Goal: Task Accomplishment & Management: Use online tool/utility

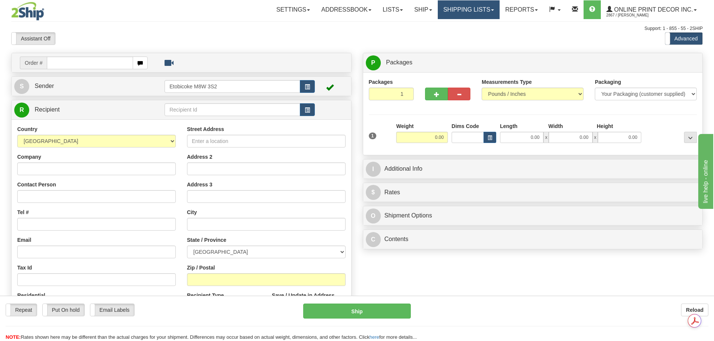
click at [446, 10] on link "Shipping lists" at bounding box center [469, 9] width 62 height 19
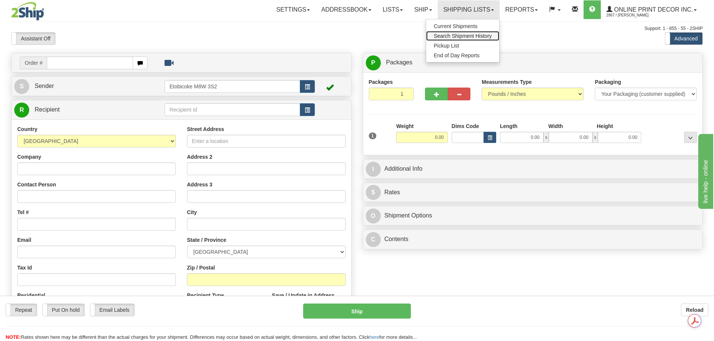
click at [464, 34] on span "Search Shipment History" at bounding box center [463, 36] width 58 height 6
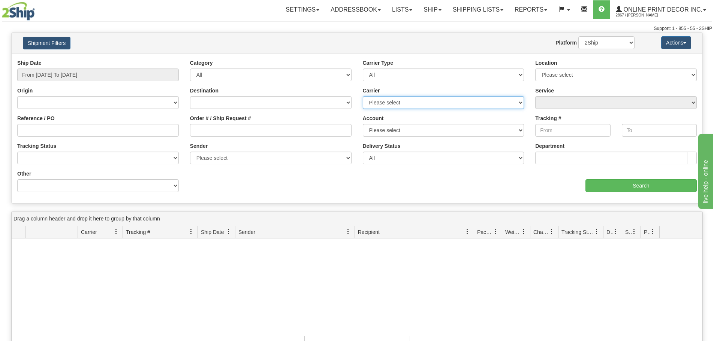
click at [397, 102] on select "Please select [GEOGRAPHIC_DATA] Post FedEx Express® GLS [GEOGRAPHIC_DATA] Purol…" at bounding box center [444, 102] width 162 height 13
select select "2"
click at [363, 96] on select "Please select [GEOGRAPHIC_DATA] Post FedEx Express® GLS [GEOGRAPHIC_DATA] Purol…" at bounding box center [444, 102] width 162 height 13
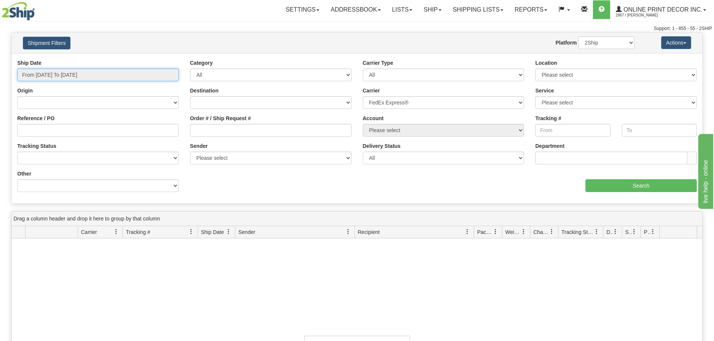
click at [82, 76] on input "From 09/14/2025 To 09/15/2025" at bounding box center [98, 75] width 162 height 13
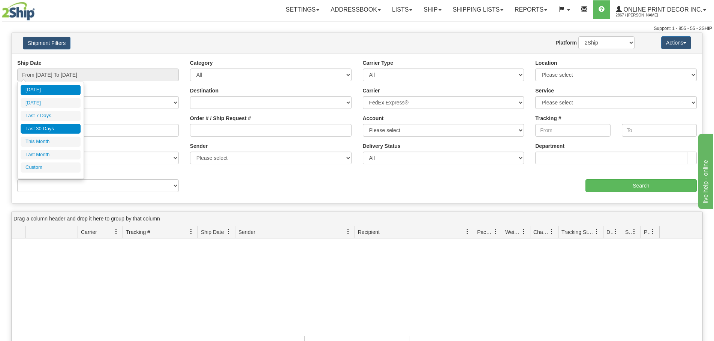
click at [57, 127] on li "Last 30 Days" at bounding box center [51, 129] width 60 height 10
type input "From 08/17/2025 To 09/15/2025"
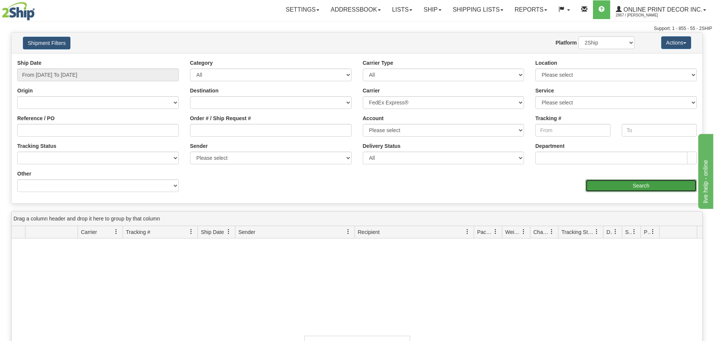
click at [644, 191] on input "Search" at bounding box center [640, 186] width 111 height 13
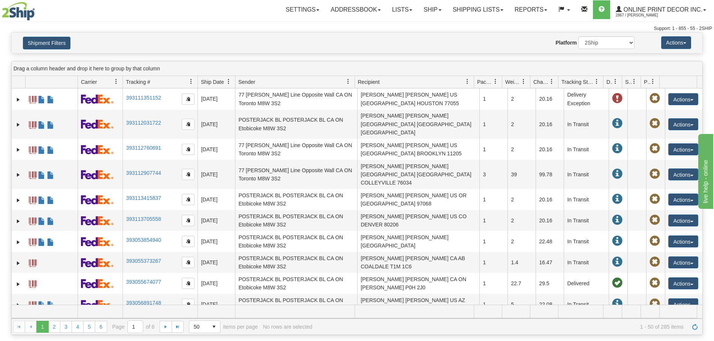
scroll to position [833, 0]
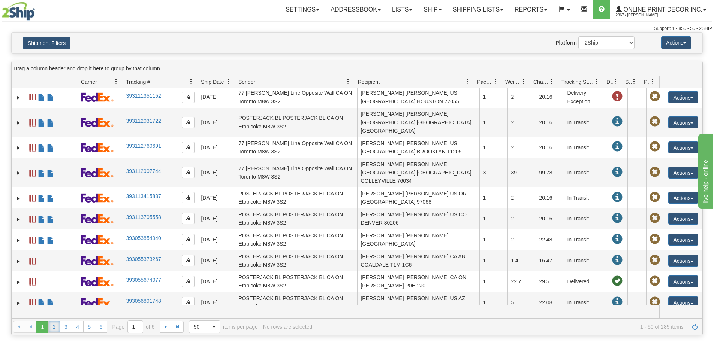
click at [58, 327] on link "2" at bounding box center [54, 327] width 12 height 12
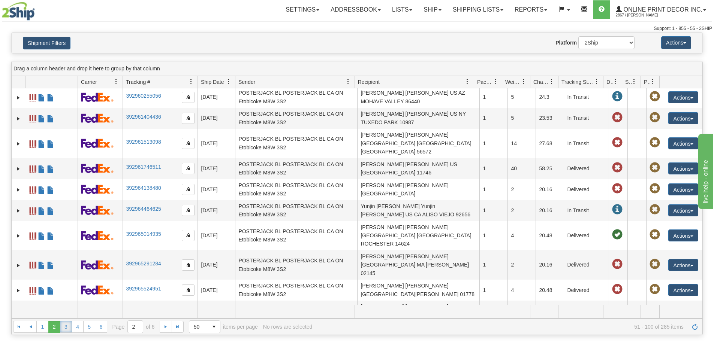
click at [67, 328] on link "3" at bounding box center [66, 327] width 12 height 12
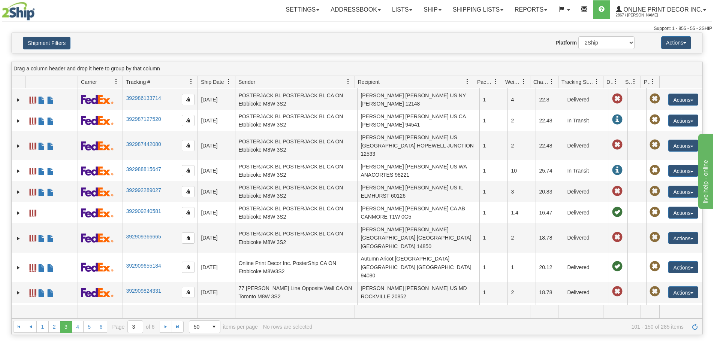
scroll to position [495, 0]
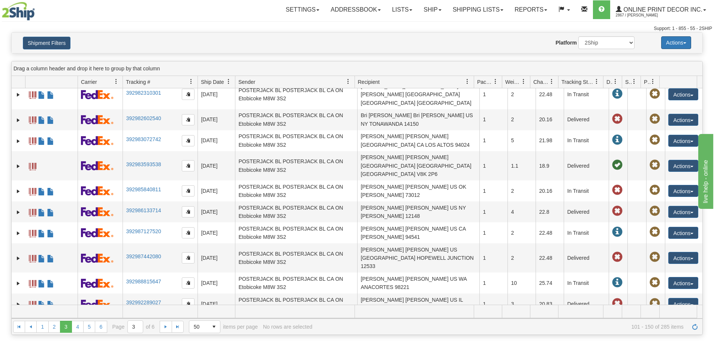
click at [672, 42] on button "Actions" at bounding box center [676, 42] width 30 height 13
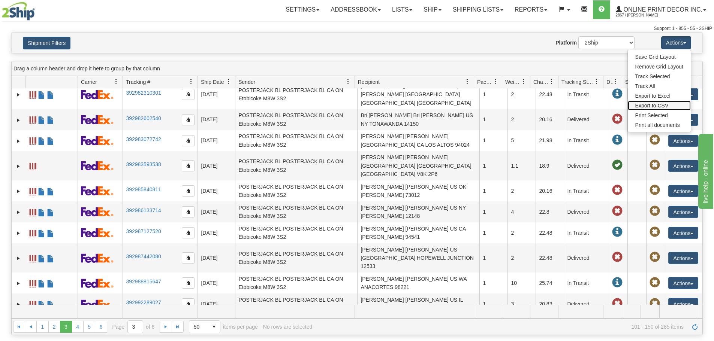
click at [660, 105] on link "Export to CSV" at bounding box center [659, 106] width 63 height 10
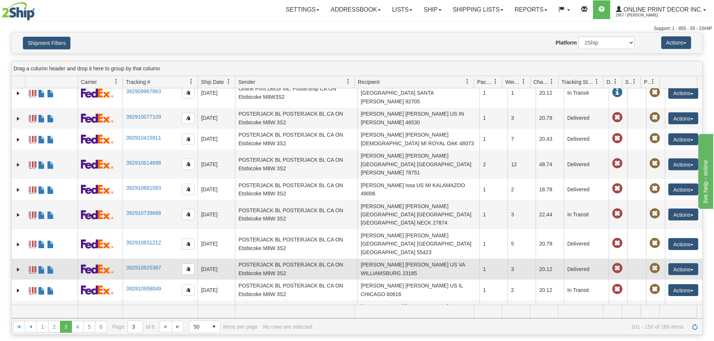
scroll to position [155, 0]
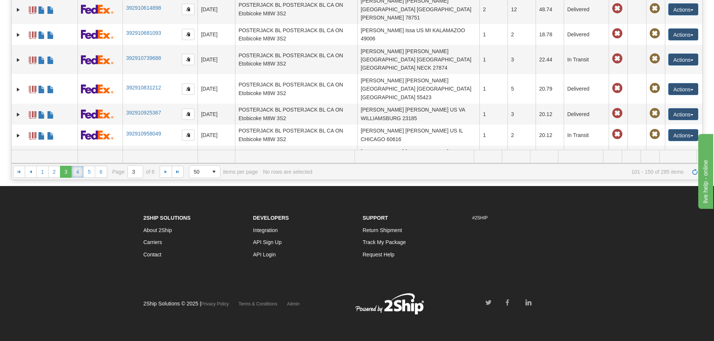
click at [76, 171] on link "4" at bounding box center [78, 172] width 12 height 12
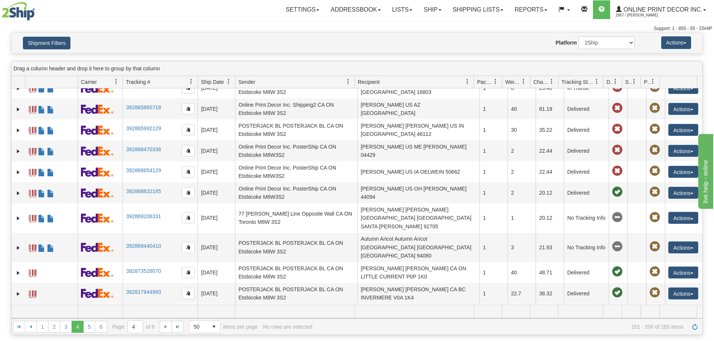
scroll to position [562, 0]
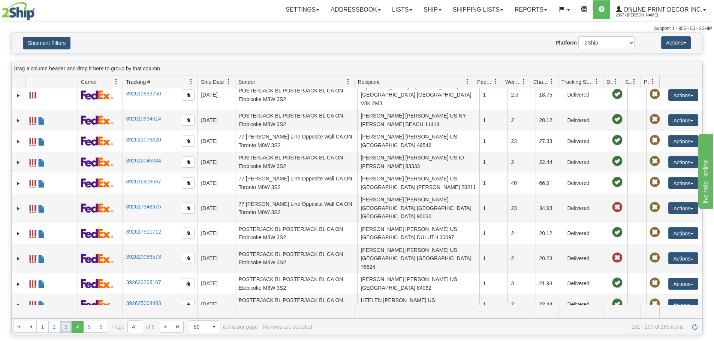
click at [66, 326] on link "3" at bounding box center [66, 327] width 12 height 12
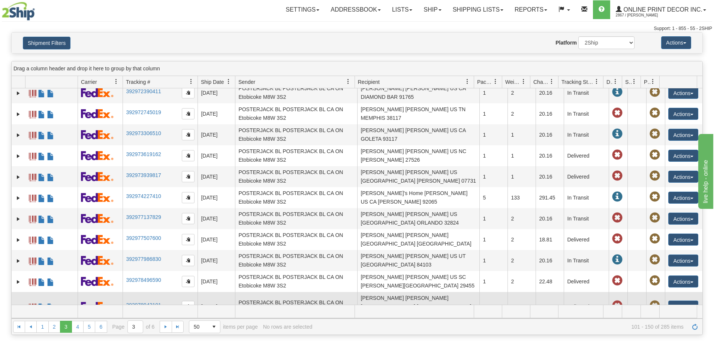
scroll to position [0, 0]
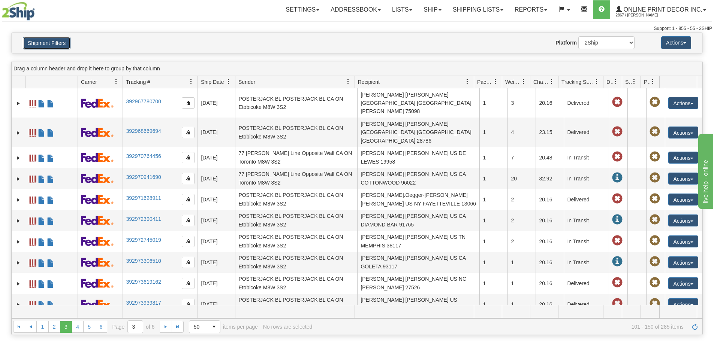
click at [66, 39] on button "Shipment Filters" at bounding box center [47, 43] width 48 height 13
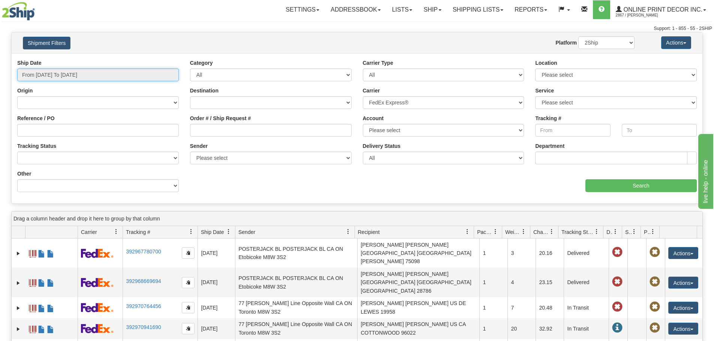
click at [53, 72] on input "From 08/17/2025 To 09/15/2025" at bounding box center [98, 75] width 162 height 13
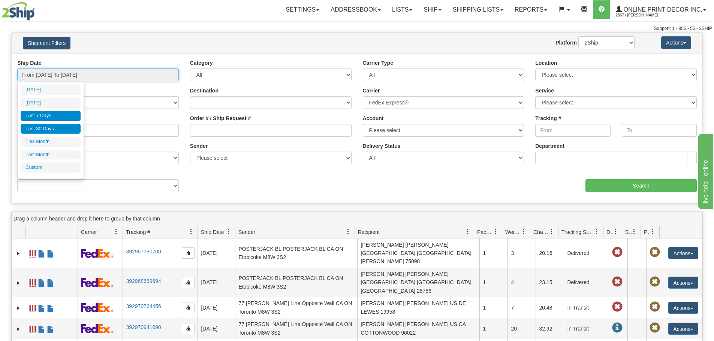
type input "09/14/2025"
type input "09/09/2025"
type input "[DATE]"
type input "09/01/2025"
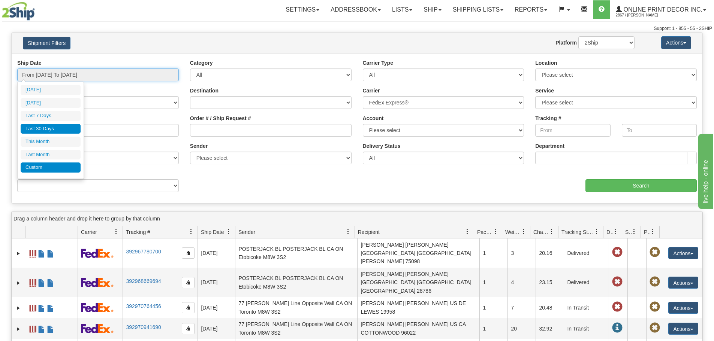
type input "09/30/2025"
type input "08/01/2025"
type input "08/31/2025"
type input "08/17/2025"
type input "[DATE]"
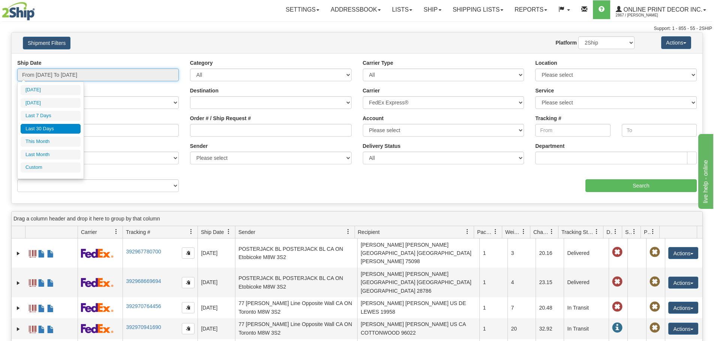
type input "08/01/2025"
type input "08/31/2025"
type input "08/17/2025"
type input "[DATE]"
type input "09/01/2025"
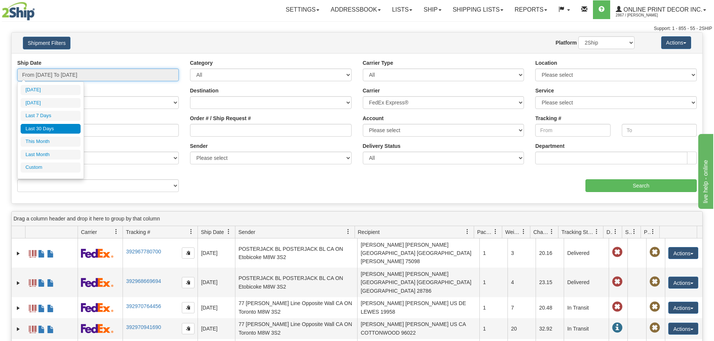
type input "09/30/2025"
type input "08/17/2025"
type input "[DATE]"
type input "08/01/2025"
type input "08/31/2025"
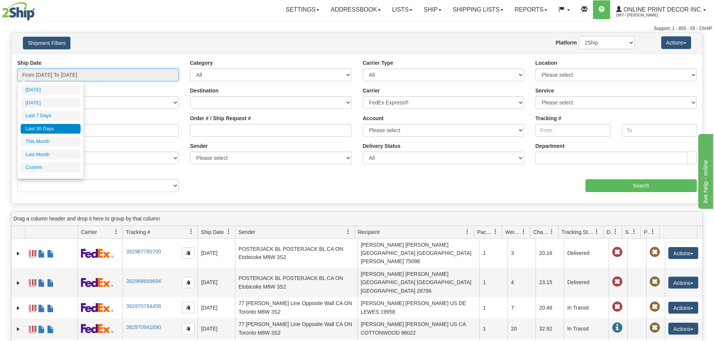
type input "08/17/2025"
type input "[DATE]"
click at [50, 165] on li "Custom" at bounding box center [51, 168] width 60 height 10
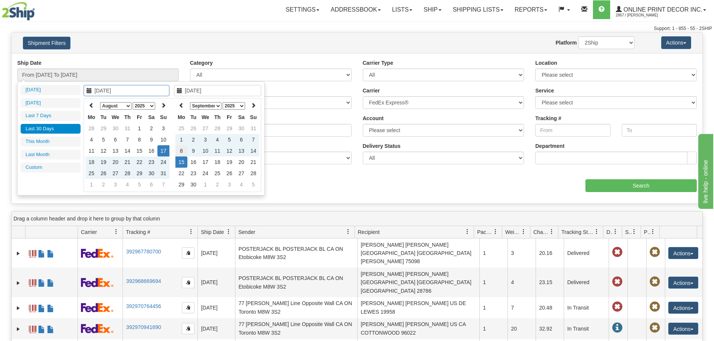
type input "09/08/2025"
click at [182, 151] on td "8" at bounding box center [181, 150] width 12 height 11
type input "09/08/2025"
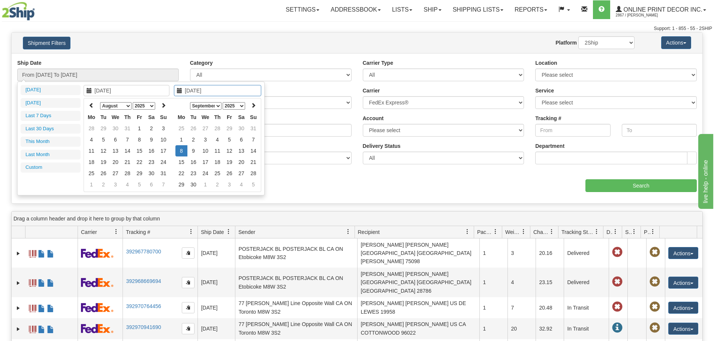
click at [182, 151] on td "8" at bounding box center [181, 150] width 12 height 11
type input "From 09/08/2025 To 09/08/2025"
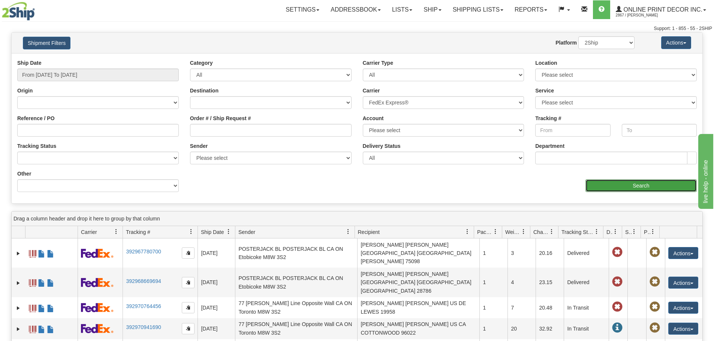
click at [674, 191] on input "Search" at bounding box center [640, 186] width 111 height 13
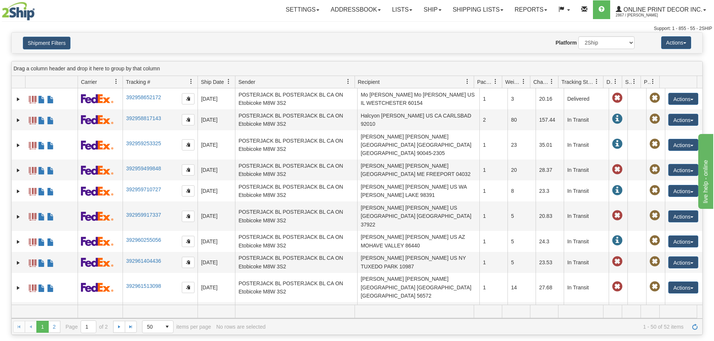
click at [615, 81] on span at bounding box center [615, 82] width 6 height 6
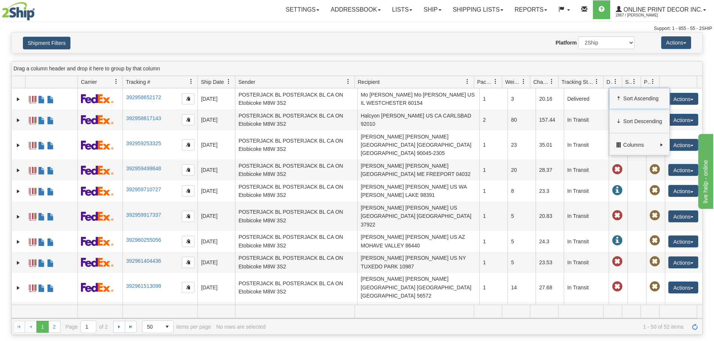
click at [615, 81] on span at bounding box center [615, 82] width 6 height 6
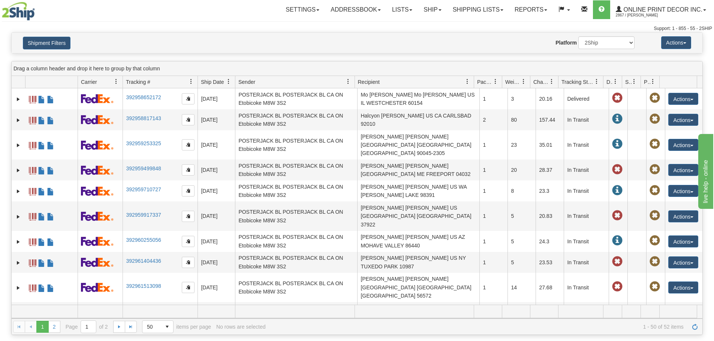
click at [592, 81] on link at bounding box center [596, 81] width 13 height 13
click at [604, 96] on span "Sort Ascending" at bounding box center [624, 98] width 40 height 7
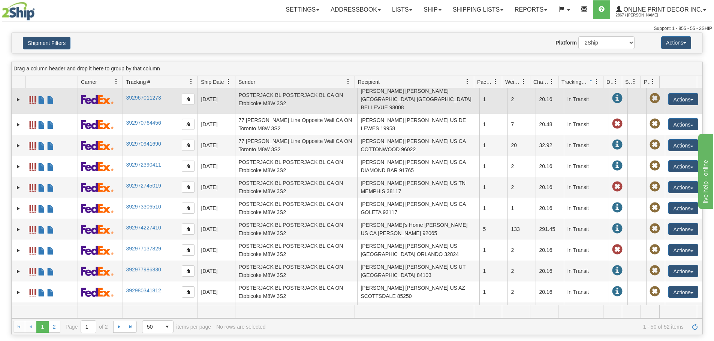
scroll to position [833, 0]
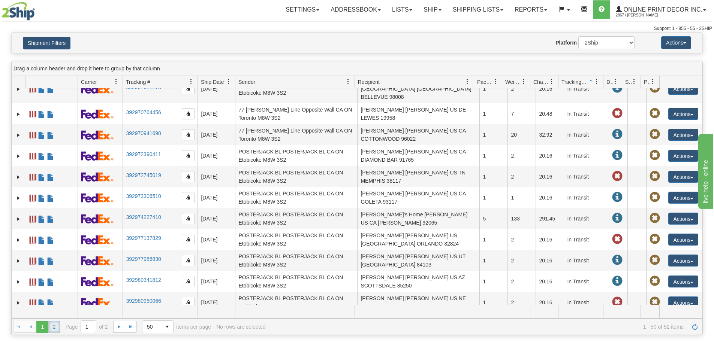
click at [54, 331] on link "2" at bounding box center [54, 327] width 12 height 12
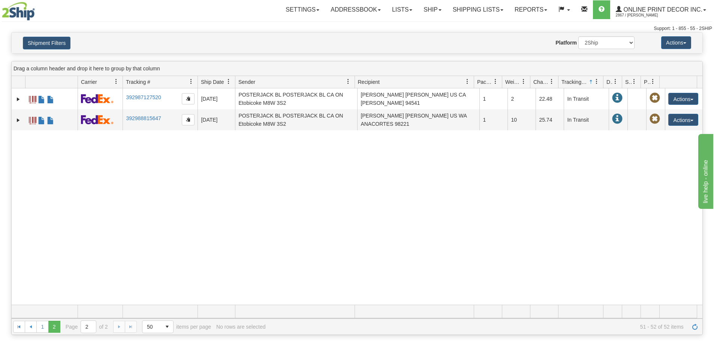
scroll to position [0, 0]
click at [45, 326] on link "1" at bounding box center [42, 327] width 12 height 12
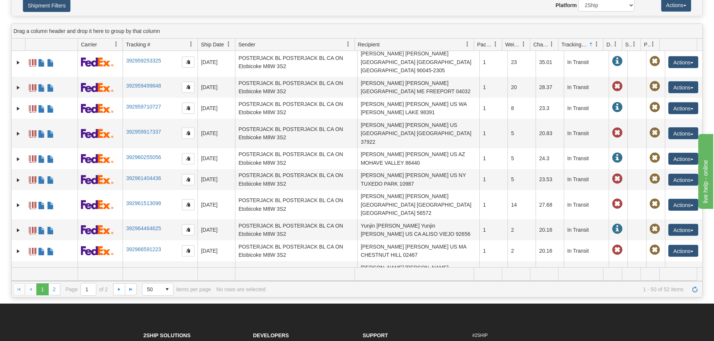
scroll to position [570, 0]
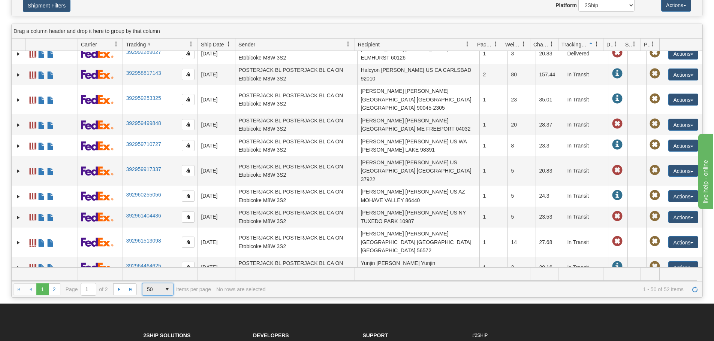
click at [169, 287] on span "select" at bounding box center [167, 290] width 12 height 12
click at [161, 237] on li "25" at bounding box center [157, 235] width 31 height 10
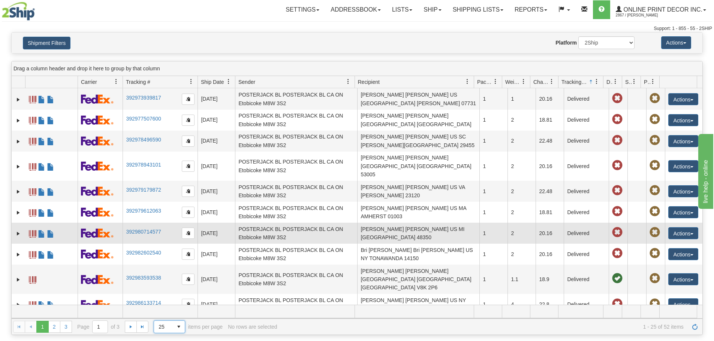
scroll to position [308, 0]
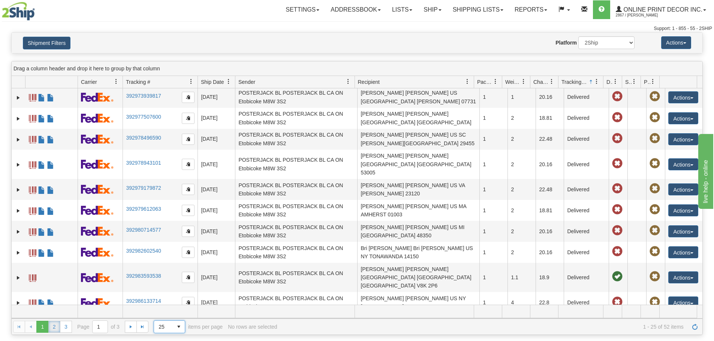
click at [58, 323] on link "2" at bounding box center [54, 327] width 12 height 12
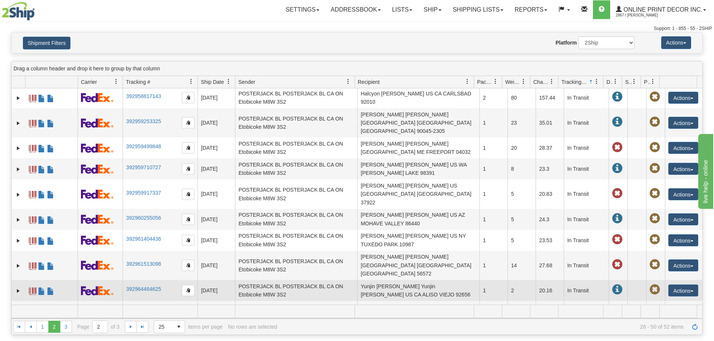
scroll to position [0, 0]
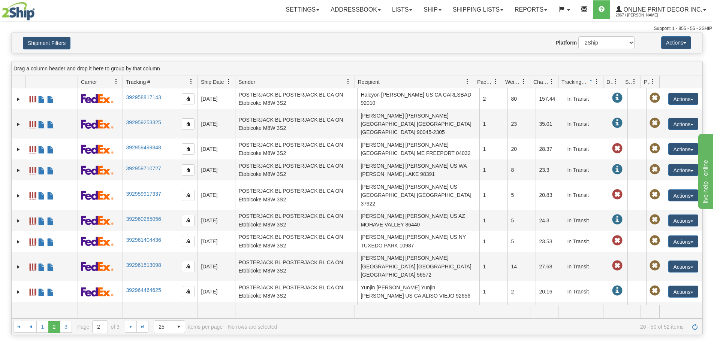
drag, startPoint x: 159, startPoint y: 96, endPoint x: 0, endPoint y: 192, distance: 186.1
click at [0, 192] on div "Please wait... × Confirm Delete Delete Cancel × Confirm Delete Yes No Cancel × …" at bounding box center [357, 183] width 714 height 303
click at [57, 37] on button "Shipment Filters" at bounding box center [47, 43] width 48 height 13
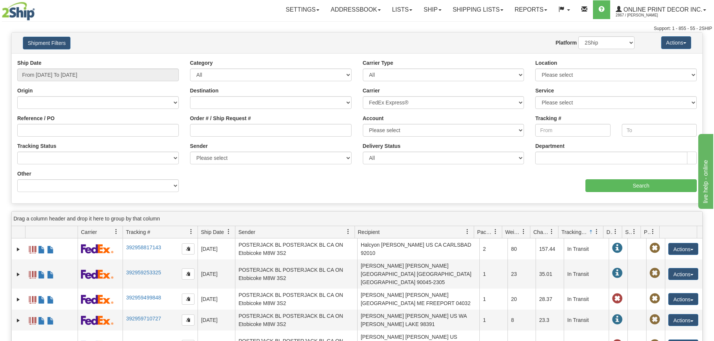
click at [61, 83] on div "Ship Date From 09/08/2025 To 09/08/2025" at bounding box center [98, 73] width 173 height 28
click at [63, 72] on input "From 09/08/2025 To 09/08/2025" at bounding box center [98, 75] width 162 height 13
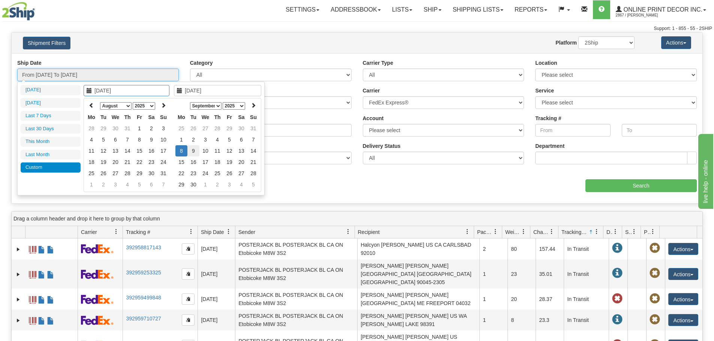
type input "09/09/2025"
click at [193, 151] on td "9" at bounding box center [193, 150] width 12 height 11
type input "09/09/2025"
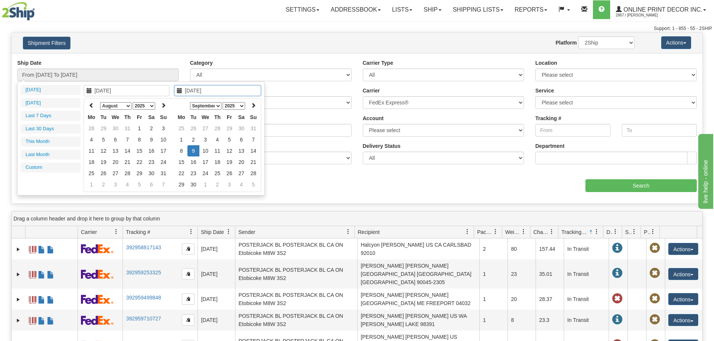
click at [193, 151] on td "9" at bounding box center [193, 150] width 12 height 11
type input "From 09/09/2025 To 09/09/2025"
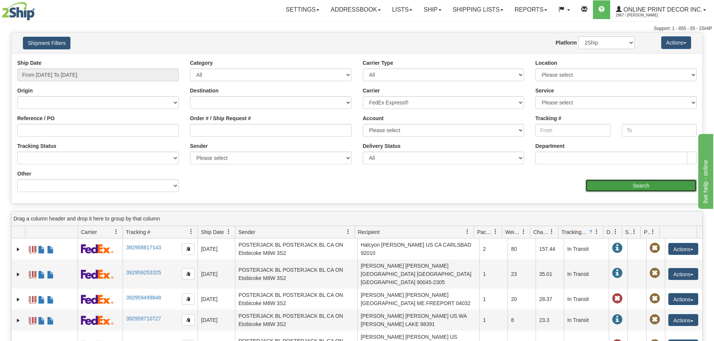
click at [649, 191] on input "Search" at bounding box center [640, 186] width 111 height 13
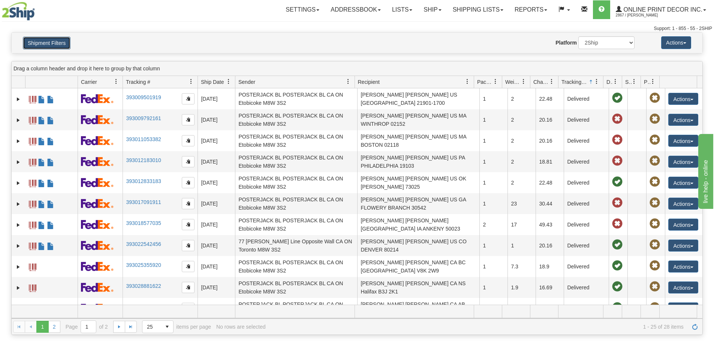
click at [37, 37] on button "Shipment Filters" at bounding box center [47, 43] width 48 height 13
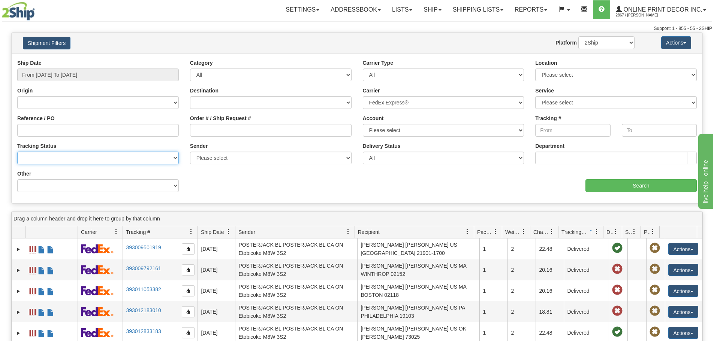
click at [59, 152] on select "No Tracking Info Delivered In Transit Out For Delivery Exception Partial Delive…" at bounding box center [98, 158] width 162 height 13
drag, startPoint x: 59, startPoint y: 152, endPoint x: 60, endPoint y: 188, distance: 36.0
click at [59, 152] on select "No Tracking Info Delivered In Transit Out For Delivery Exception Partial Delive…" at bounding box center [98, 158] width 162 height 13
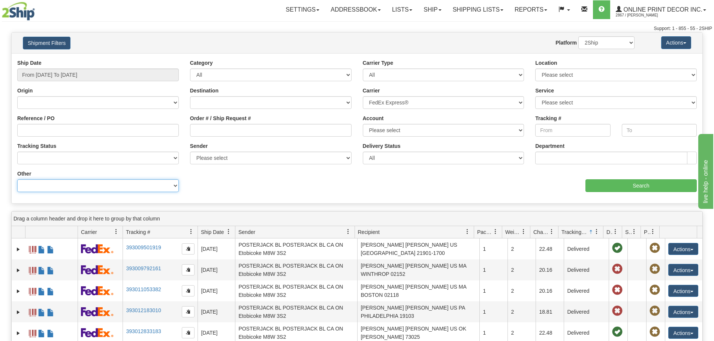
click at [60, 188] on select "Billing Account # Billing Type BOL # (LTL) Commodity Or Documents Consolidation…" at bounding box center [98, 186] width 162 height 13
select select "Recipient_Country"
click at [17, 180] on select "Billing Account # Billing Type BOL # (LTL) Commodity Or Documents Consolidation…" at bounding box center [98, 186] width 162 height 13
click at [269, 193] on div "Value Please select A2 - AZORES AD - ANDORRA AE - UNITED ARAB EMIRATES AF - AFG…" at bounding box center [270, 184] width 173 height 28
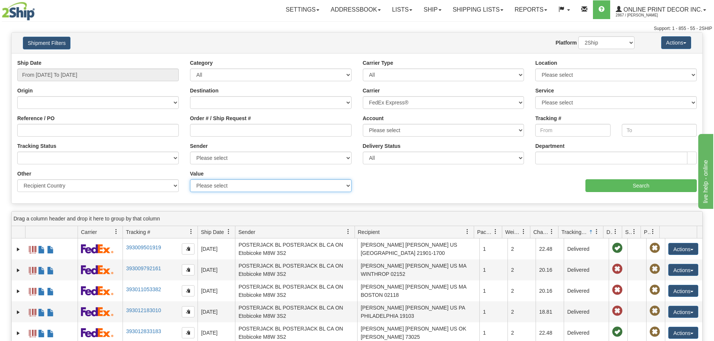
click at [271, 185] on select "Please select A2 - AZORES AD - ANDORRA AE - UNITED ARAB EMIRATES AF - AFGHANIST…" at bounding box center [271, 186] width 162 height 13
select select "US"
click at [190, 180] on select "Please select A2 - AZORES AD - ANDORRA AE - UNITED ARAB EMIRATES AF - AFGHANIST…" at bounding box center [271, 186] width 162 height 13
click at [598, 186] on input "Search" at bounding box center [640, 186] width 111 height 13
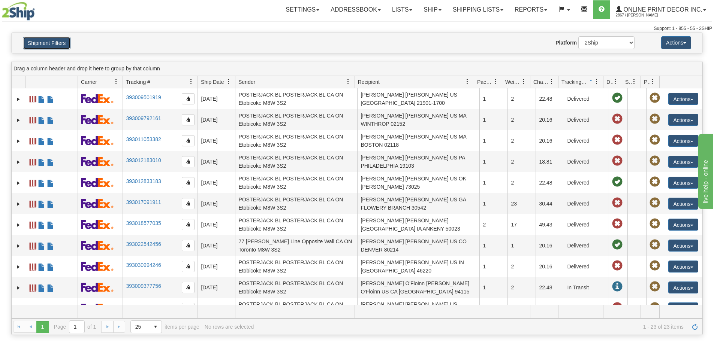
click at [58, 45] on button "Shipment Filters" at bounding box center [47, 43] width 48 height 13
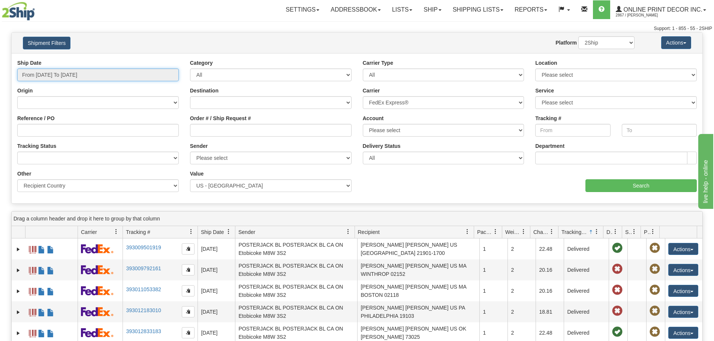
click at [172, 78] on input "From 09/09/2025 To 09/09/2025" at bounding box center [98, 75] width 162 height 13
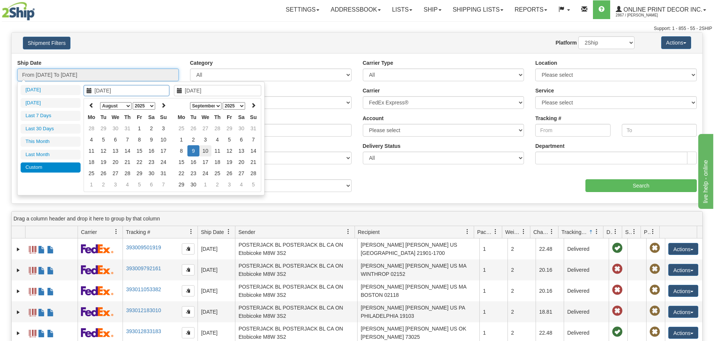
type input "09/10/2025"
click at [202, 150] on td "10" at bounding box center [205, 150] width 12 height 11
type input "09/10/2025"
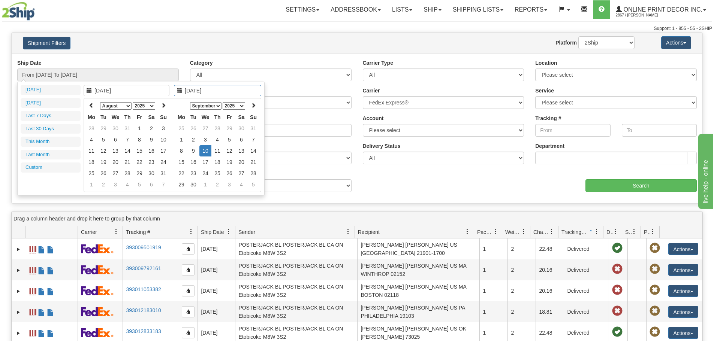
click at [206, 151] on td "10" at bounding box center [205, 150] width 12 height 11
type input "From 09/10/2025 To 09/10/2025"
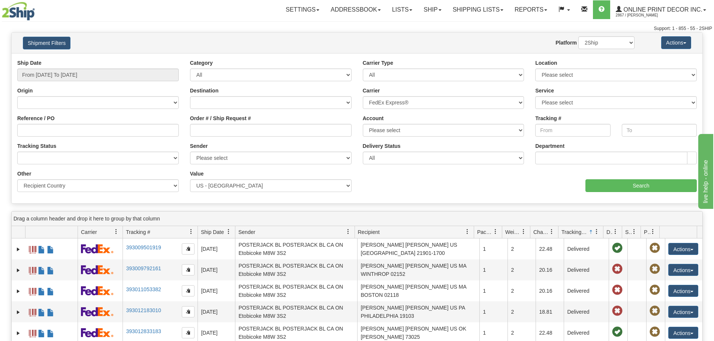
click at [652, 193] on div "Ship Date From 09/10/2025 To 09/10/2025 Category All Inbound Outbound Carrier T…" at bounding box center [357, 128] width 691 height 139
click at [649, 185] on input "Search" at bounding box center [640, 186] width 111 height 13
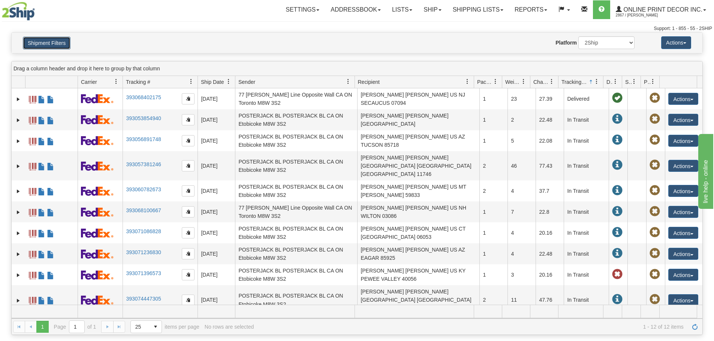
click at [56, 39] on button "Shipment Filters" at bounding box center [47, 43] width 48 height 13
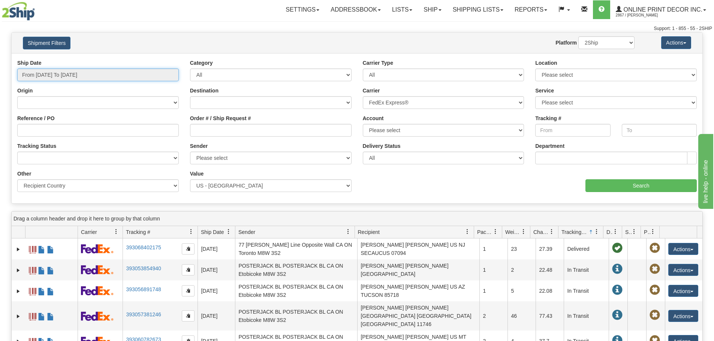
click at [123, 71] on input "From 09/10/2025 To 09/10/2025" at bounding box center [98, 75] width 162 height 13
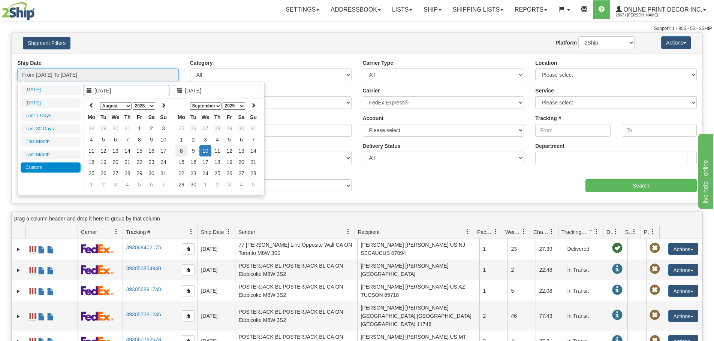
type input "09/08/2025"
click at [182, 150] on td "8" at bounding box center [181, 150] width 12 height 11
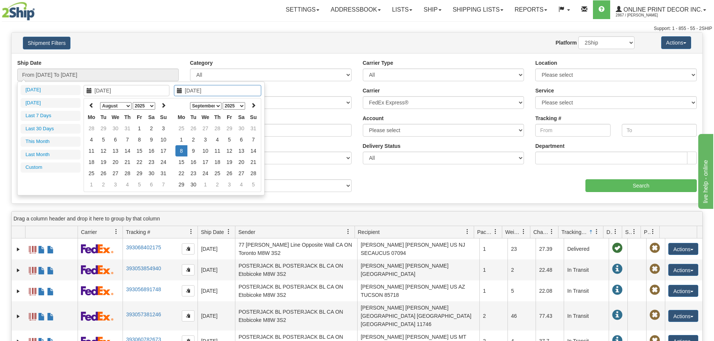
type input "09/08/2025"
click at [183, 150] on td "8" at bounding box center [181, 150] width 12 height 11
type input "From 09/08/2025 To 09/08/2025"
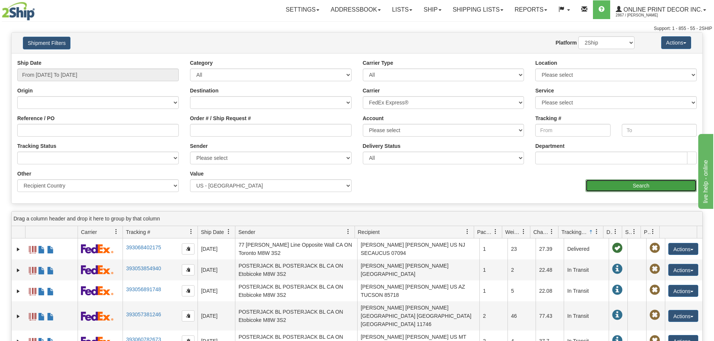
click at [647, 191] on input "Search" at bounding box center [640, 186] width 111 height 13
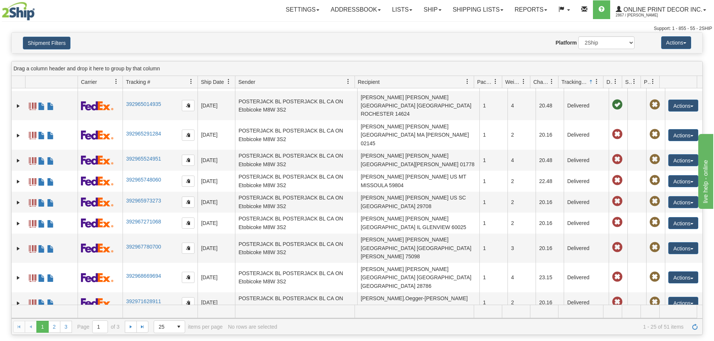
scroll to position [75, 0]
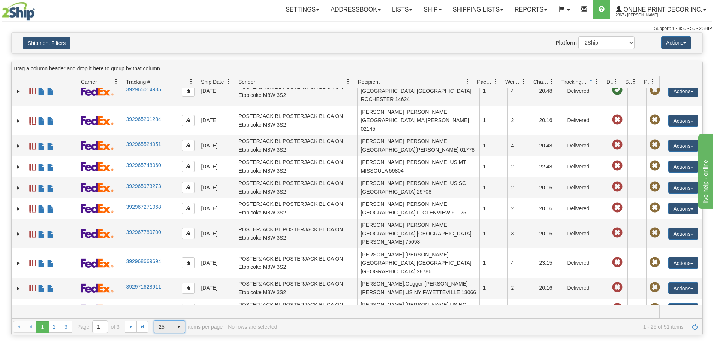
click at [171, 330] on span "25" at bounding box center [163, 327] width 19 height 12
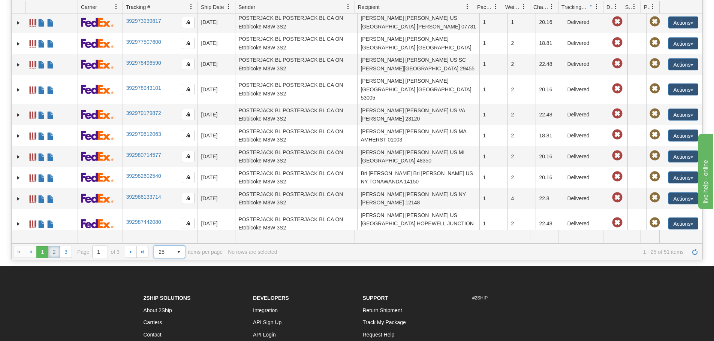
click at [55, 252] on link "2" at bounding box center [54, 252] width 12 height 12
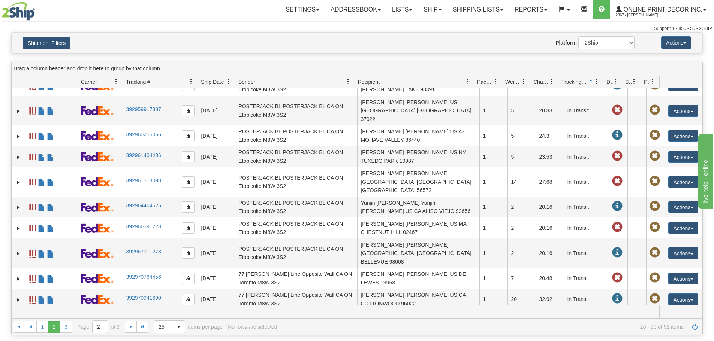
scroll to position [0, 0]
